Goal: Information Seeking & Learning: Learn about a topic

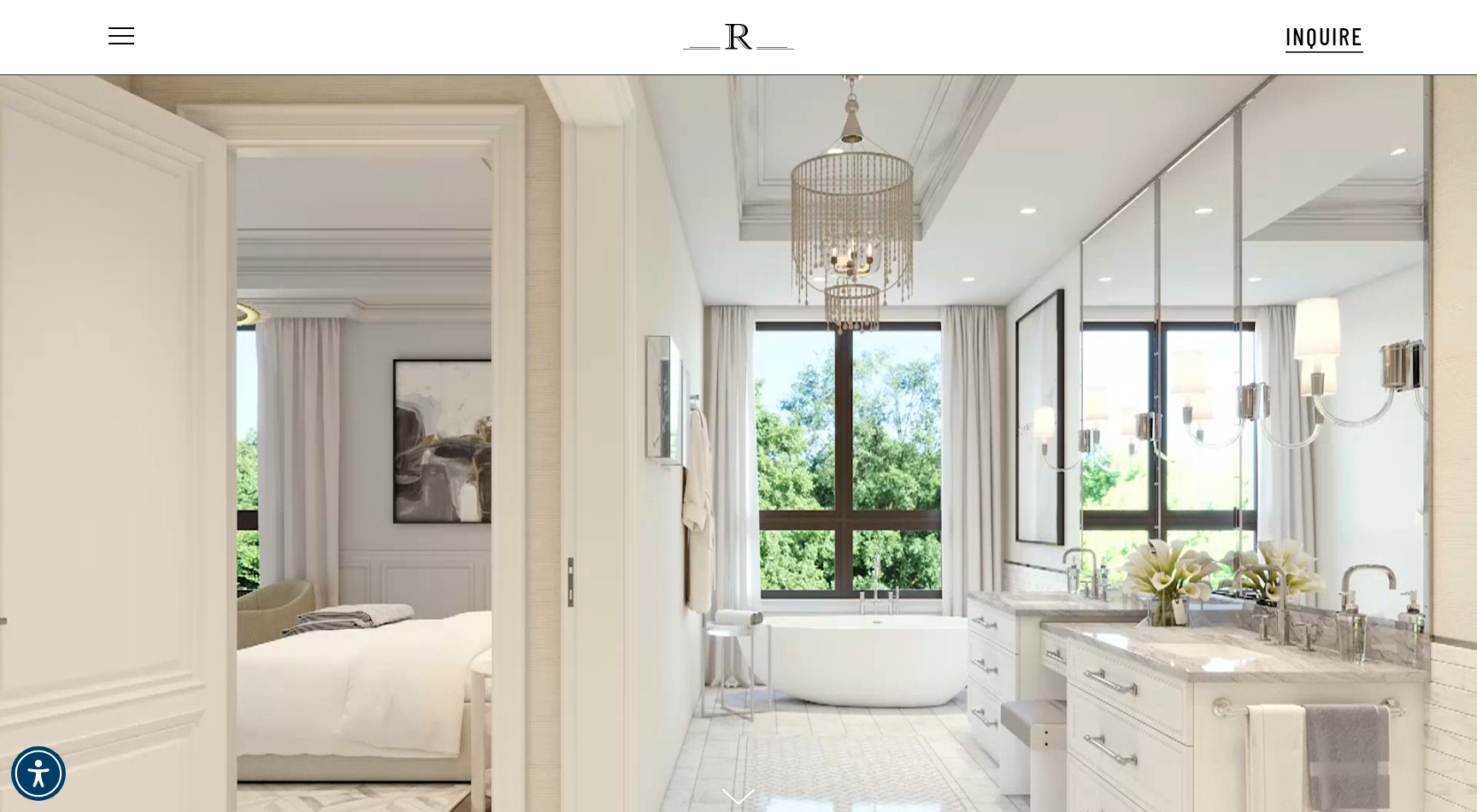
scroll to position [30, 0]
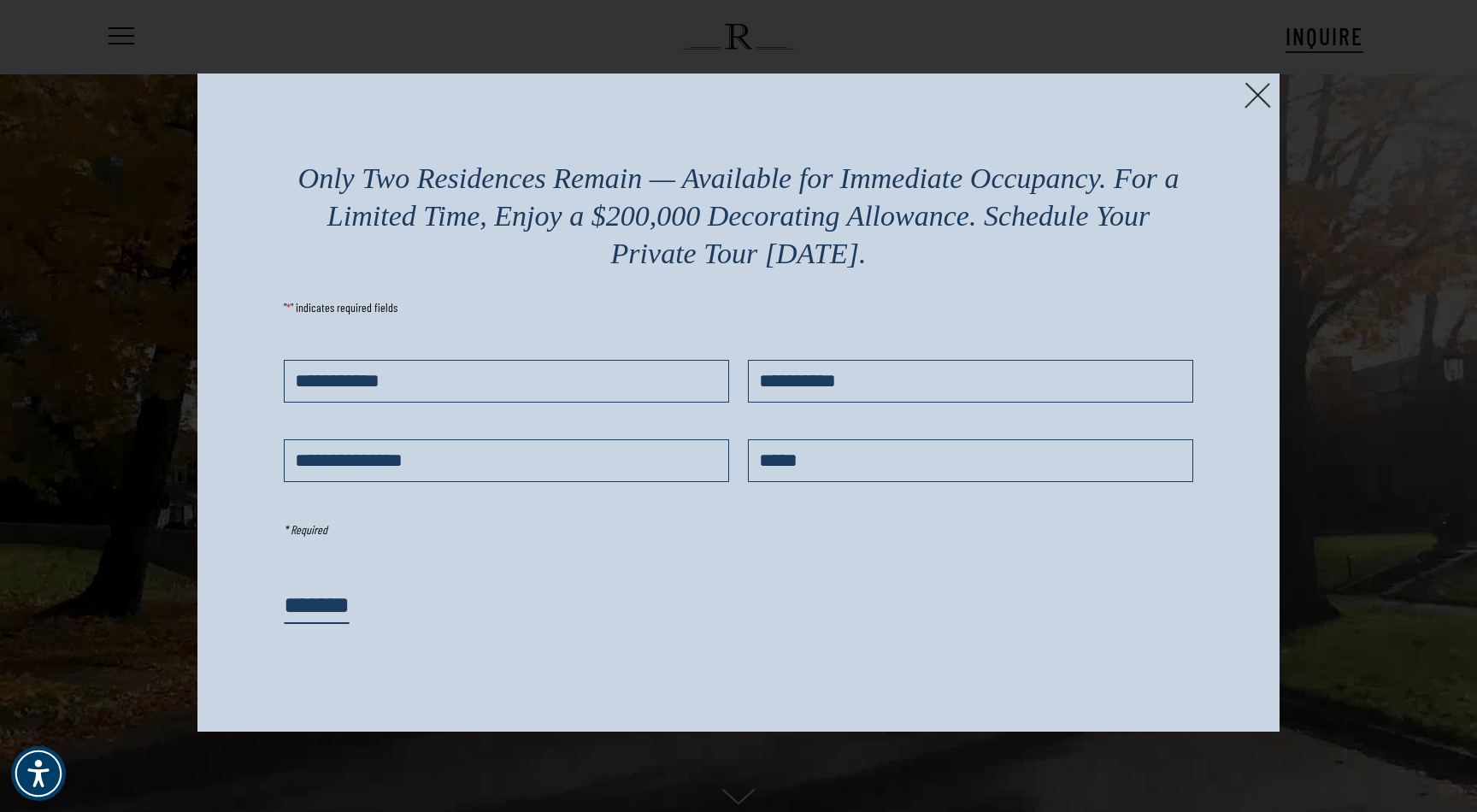
click at [1257, 96] on img at bounding box center [1258, 95] width 27 height 27
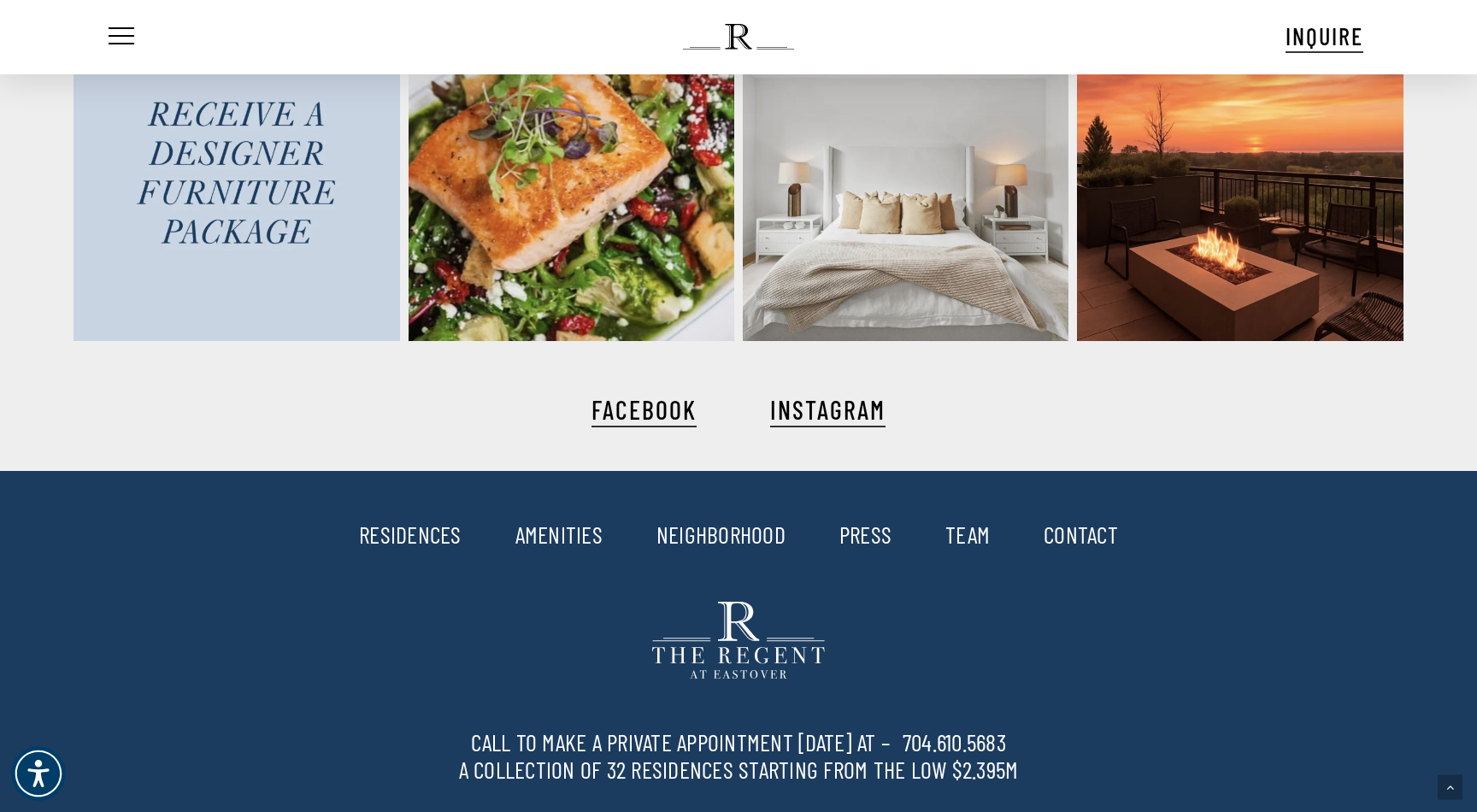
scroll to position [4230, 0]
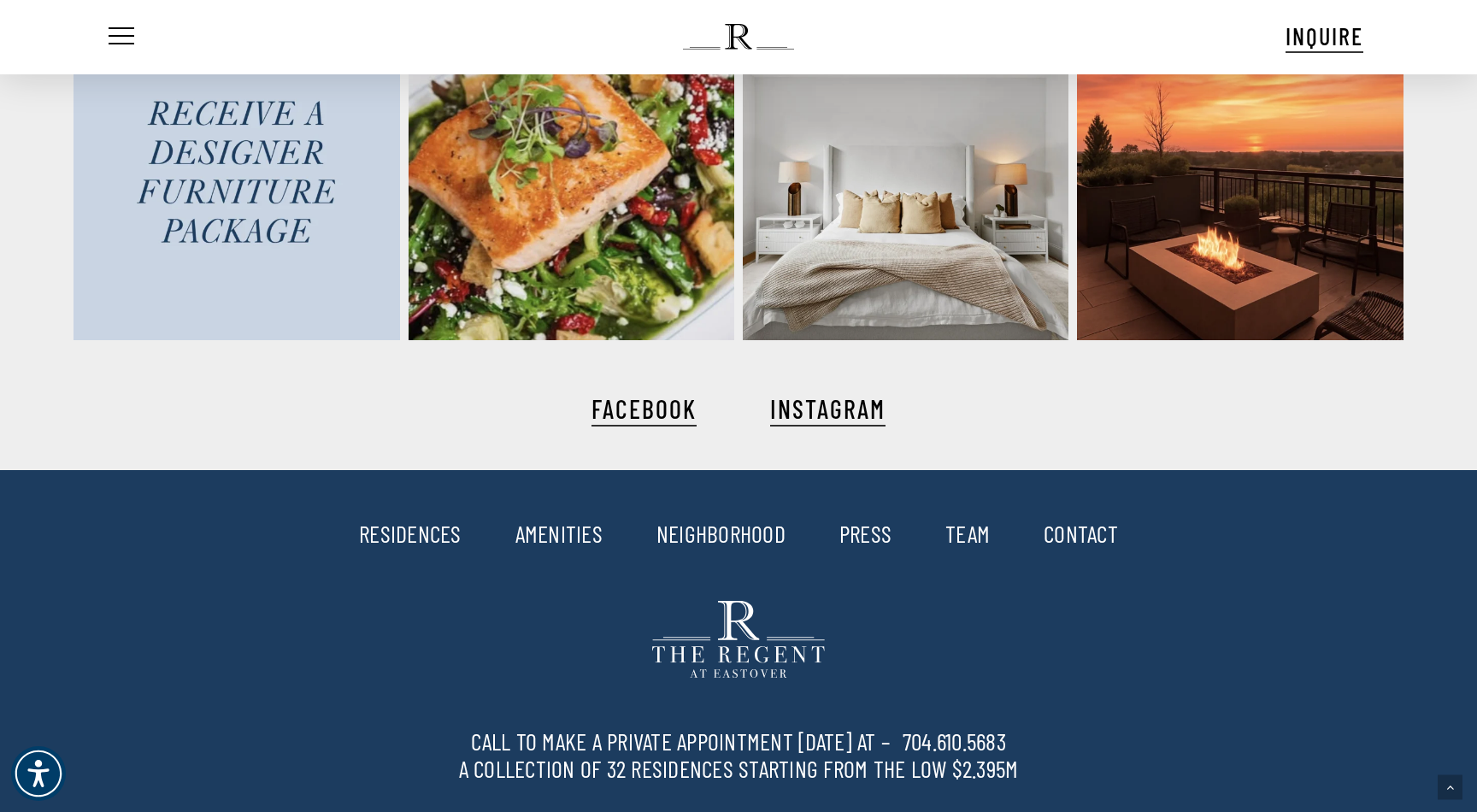
click at [407, 536] on link "RESIDENCES" at bounding box center [410, 533] width 103 height 29
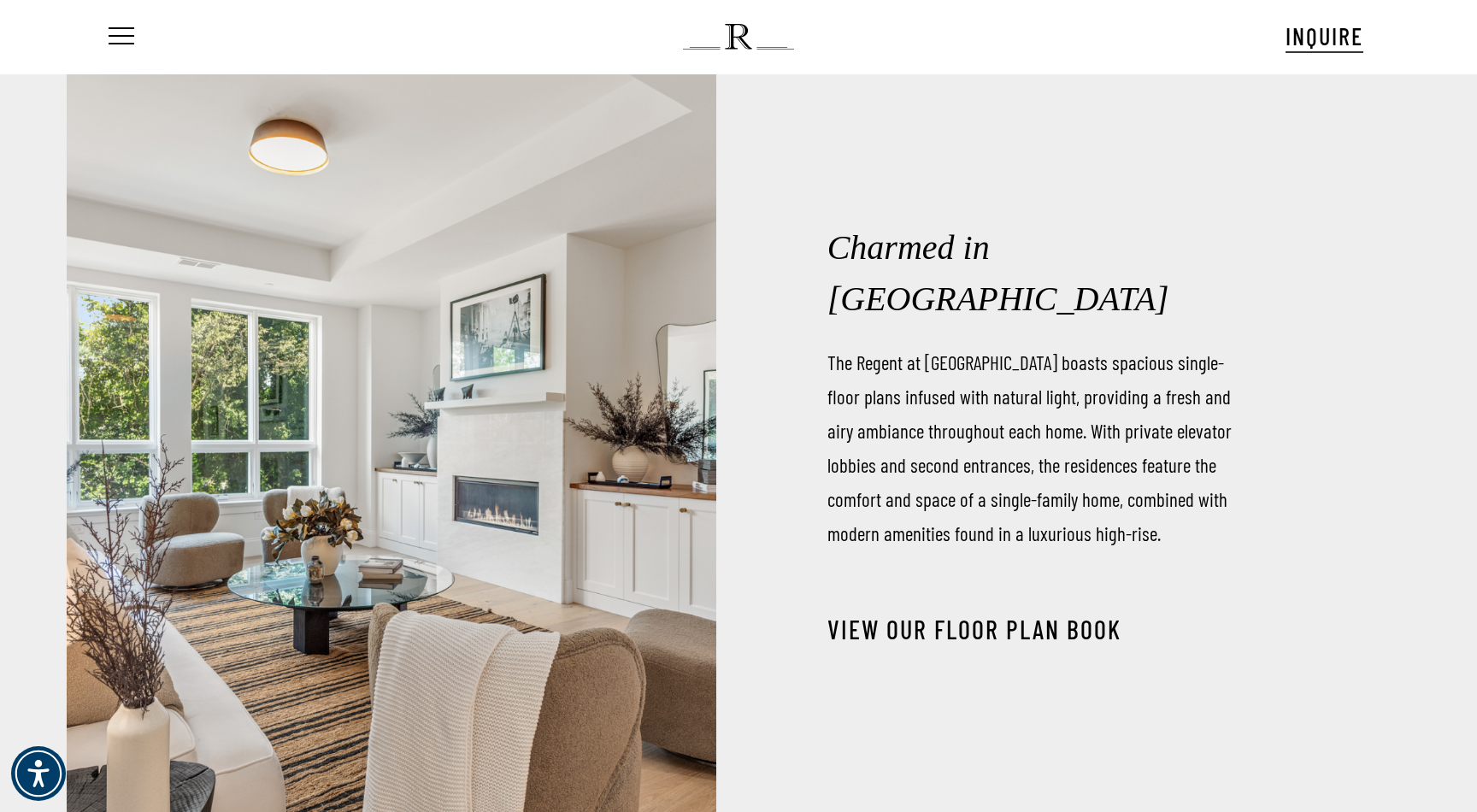
click at [960, 614] on link "View our Floor Plan Book" at bounding box center [974, 629] width 294 height 30
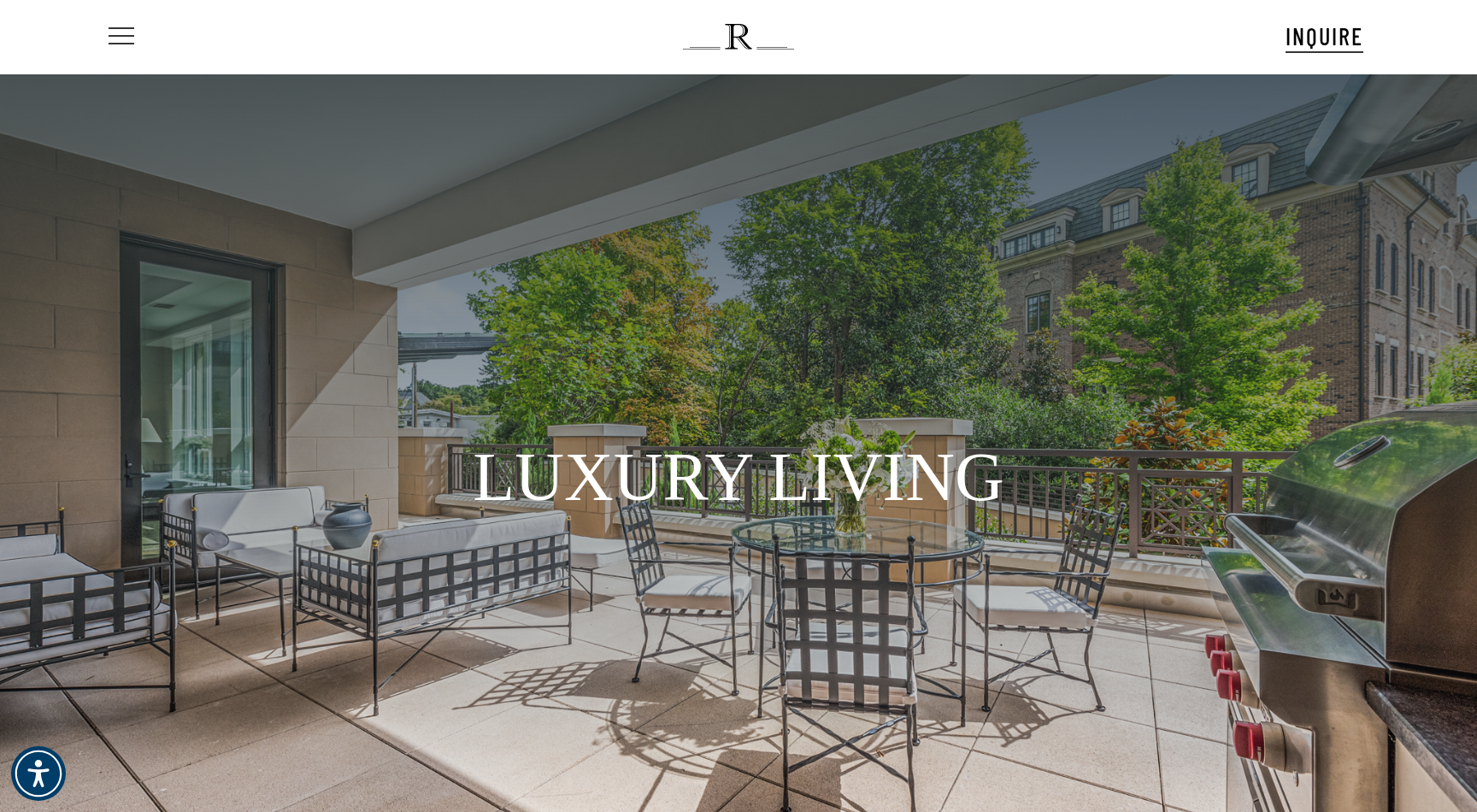
click at [121, 33] on span "Navigation Menu" at bounding box center [121, 36] width 19 height 24
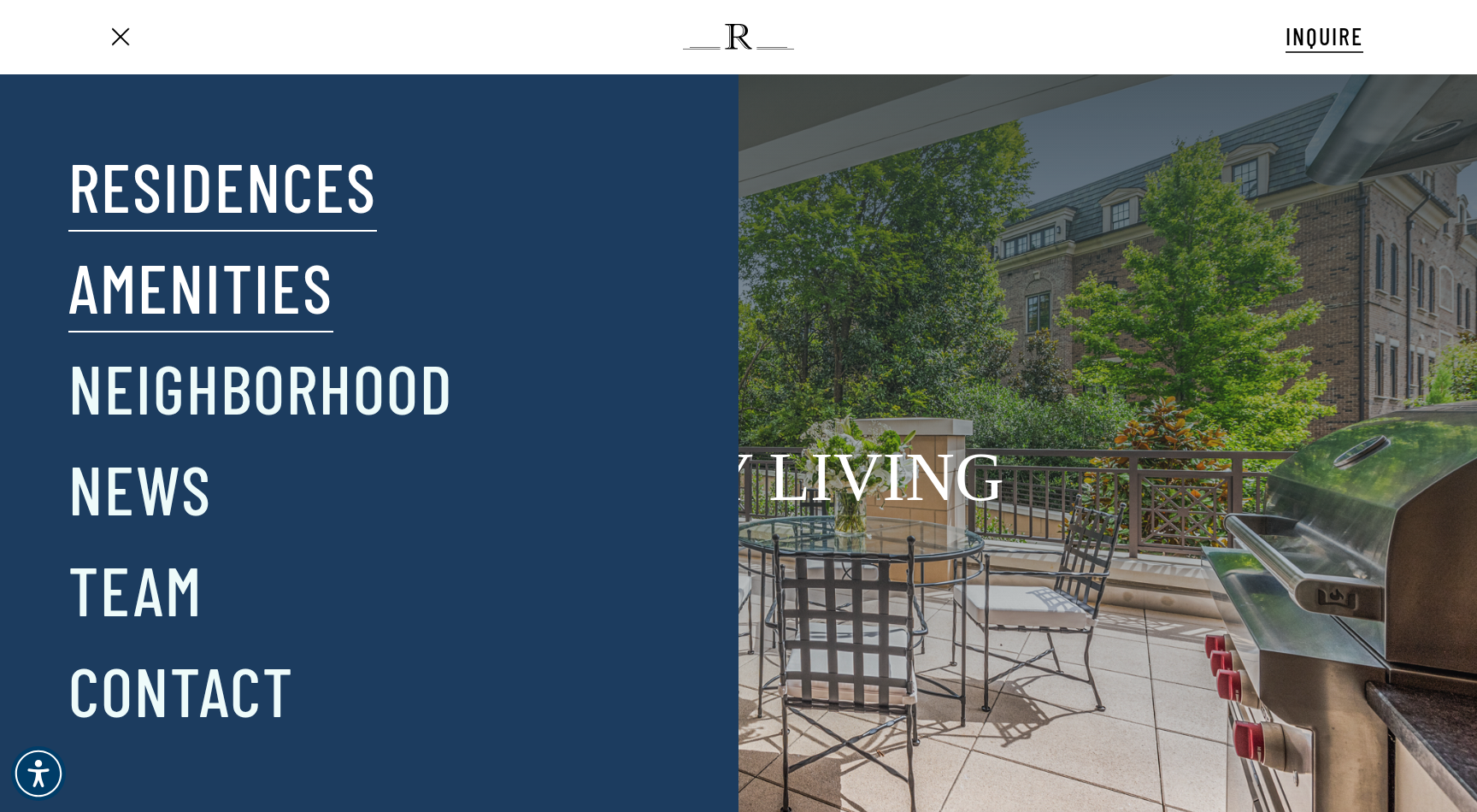
click at [239, 290] on link "Amenities" at bounding box center [201, 286] width 265 height 89
click at [240, 297] on link "Amenities" at bounding box center [201, 286] width 265 height 89
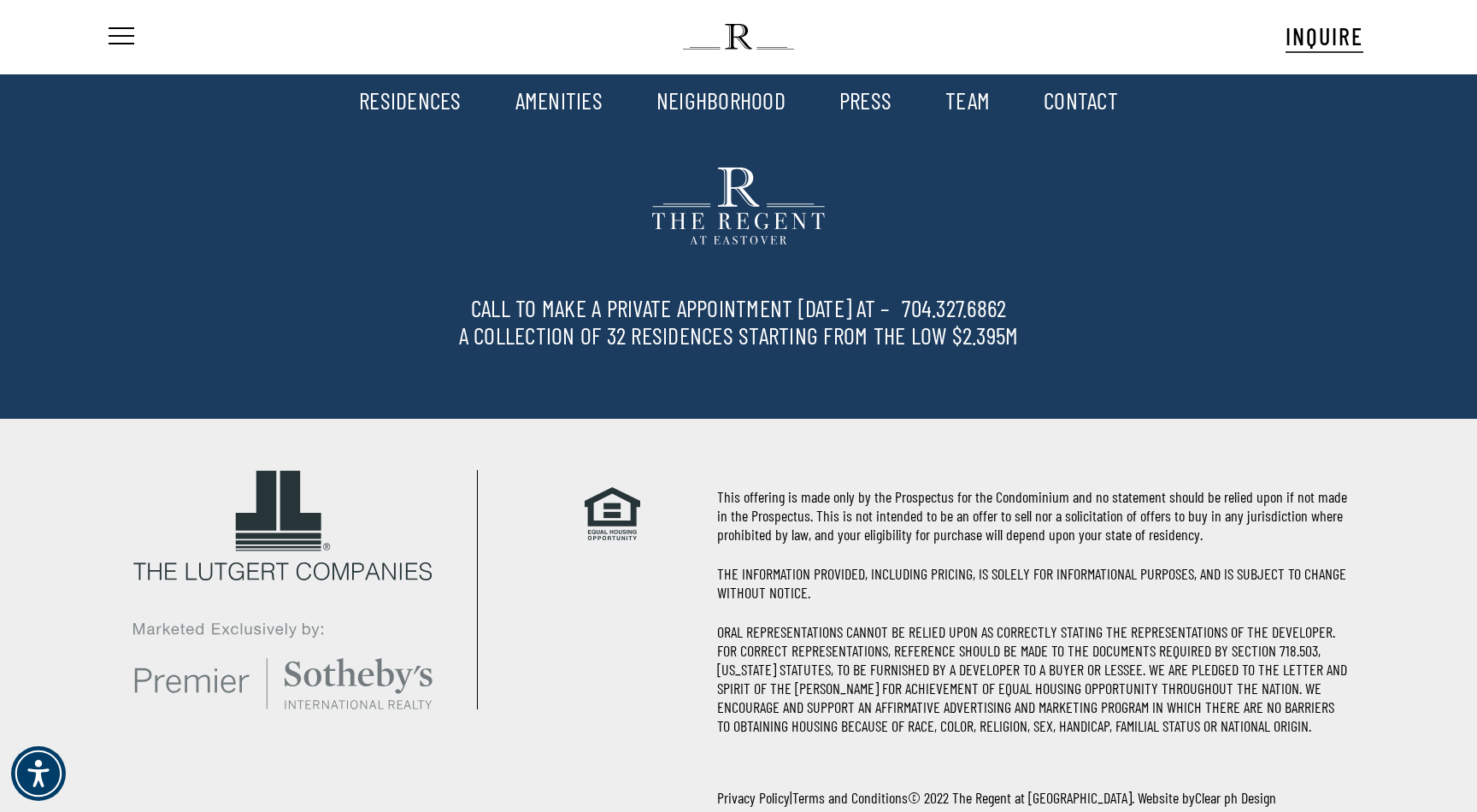
click at [418, 105] on link "RESIDENCES" at bounding box center [410, 100] width 103 height 29
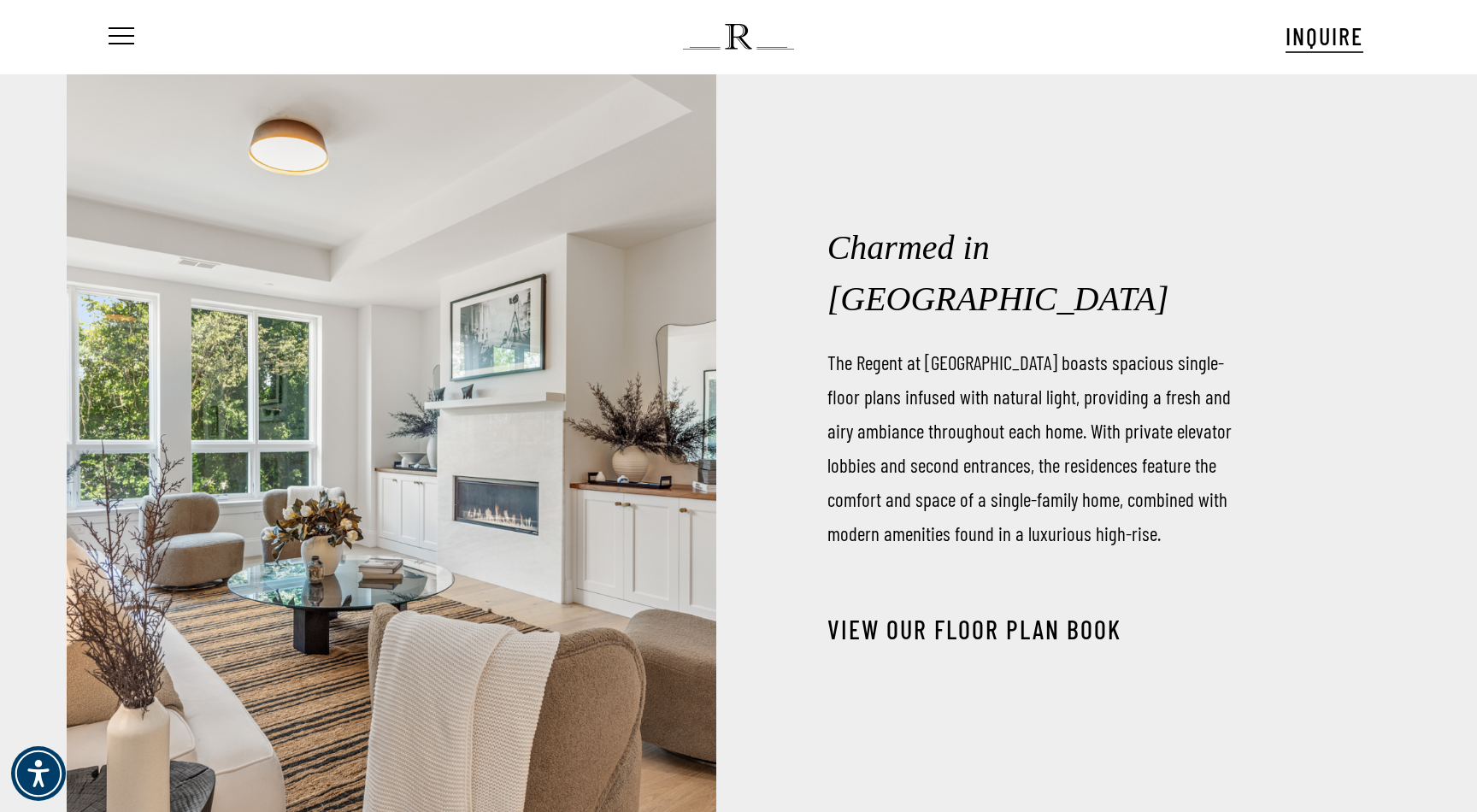
click at [1003, 614] on link "View our Floor Plan Book" at bounding box center [974, 629] width 294 height 30
